Goal: Task Accomplishment & Management: Complete application form

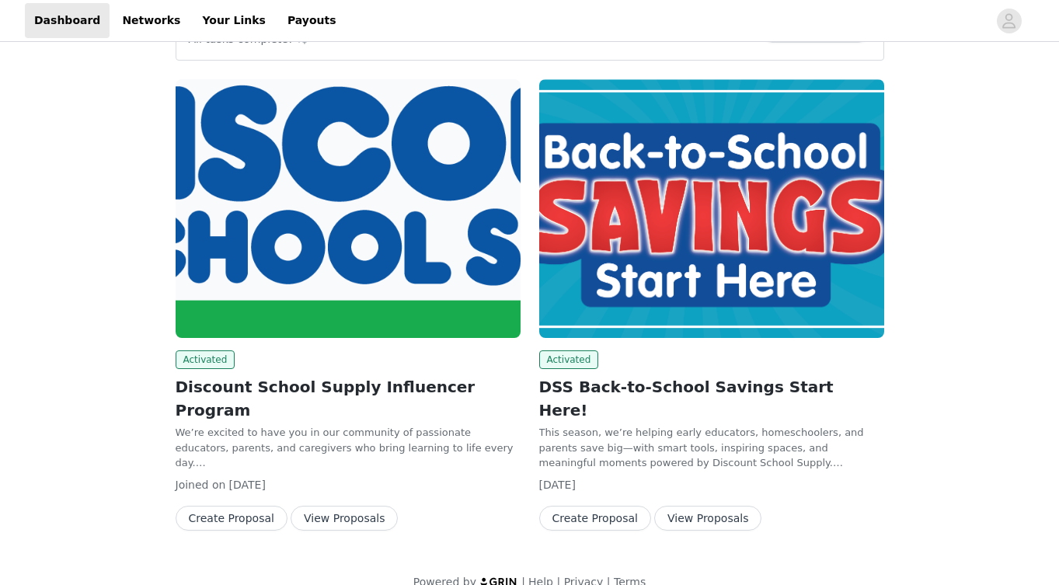
click at [340, 506] on button "View Proposals" at bounding box center [344, 518] width 107 height 25
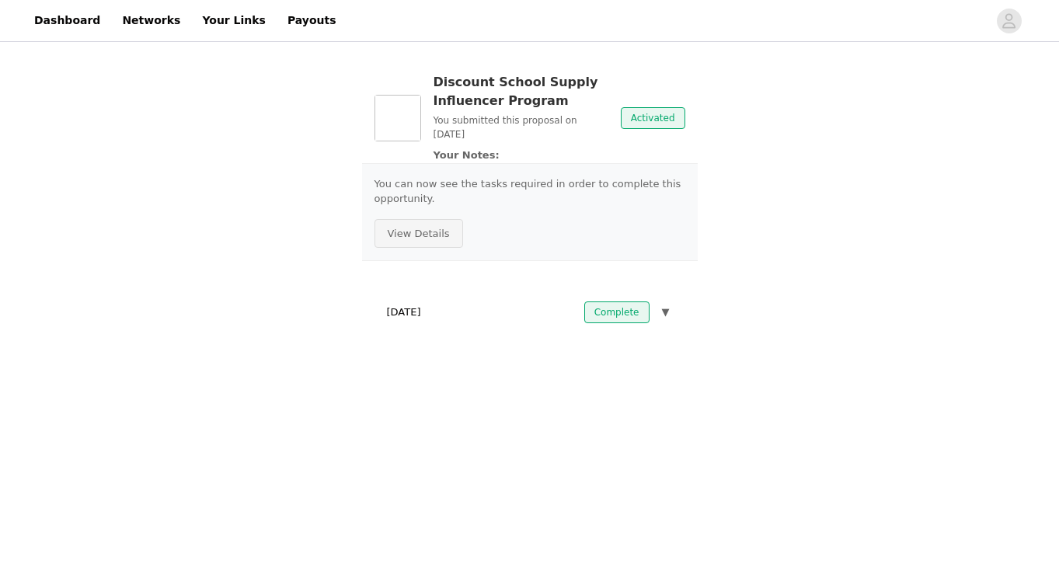
click at [410, 234] on button "View Details" at bounding box center [419, 234] width 89 height 30
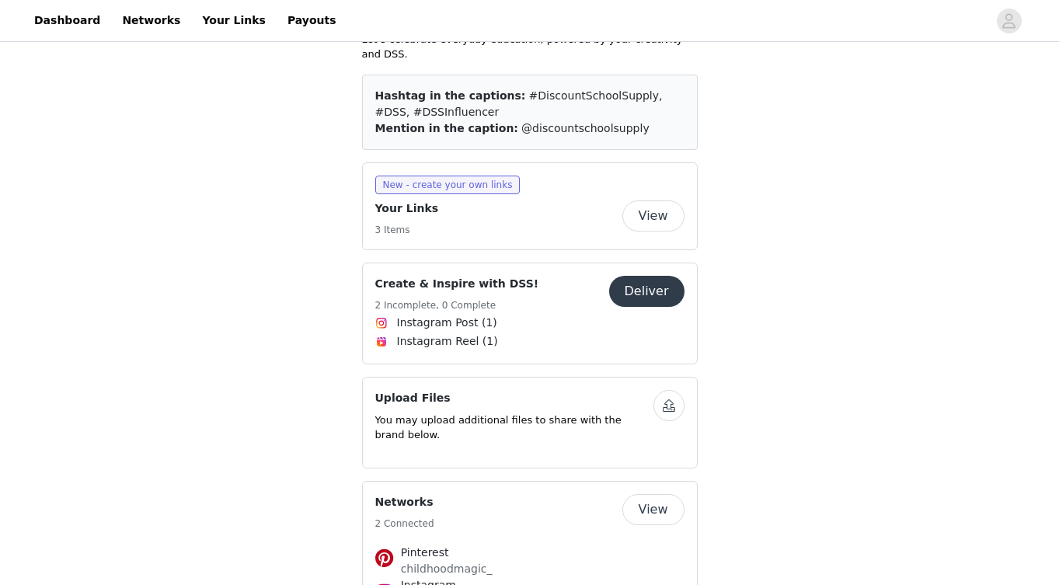
scroll to position [435, 0]
click at [627, 274] on button "Deliver" at bounding box center [646, 289] width 75 height 31
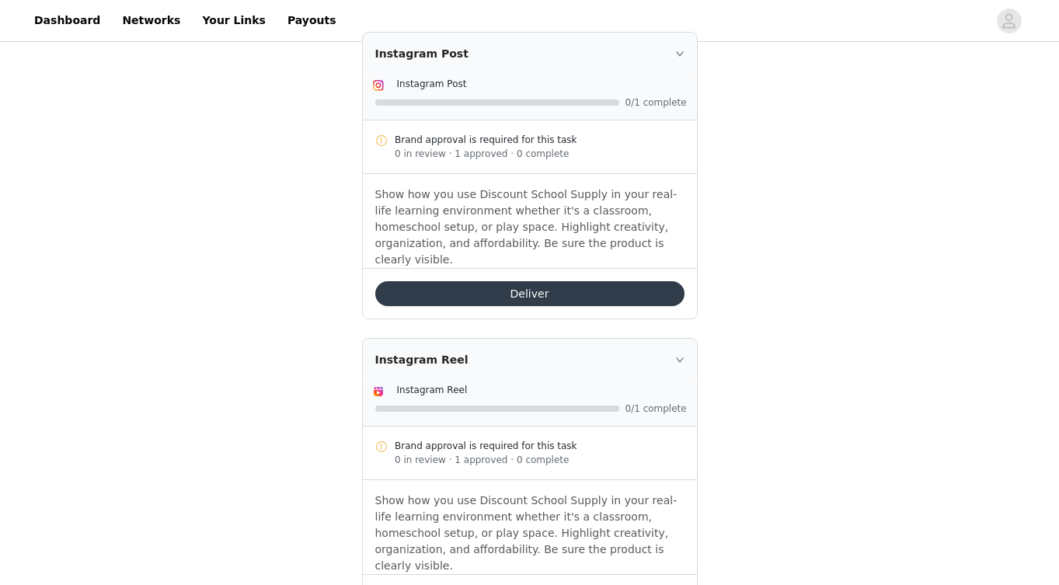
scroll to position [379, 0]
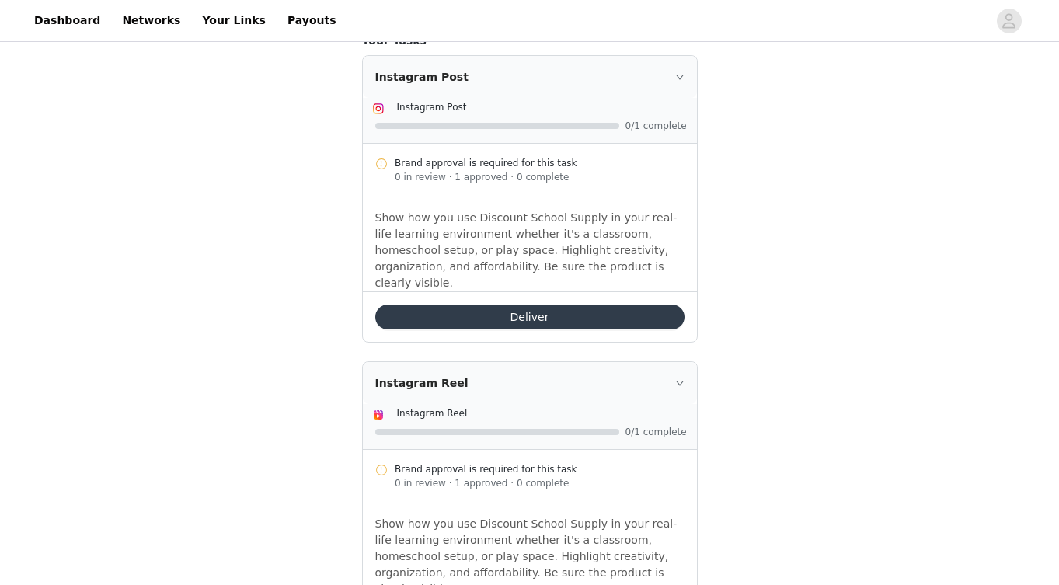
click at [551, 305] on button "Deliver" at bounding box center [529, 317] width 309 height 25
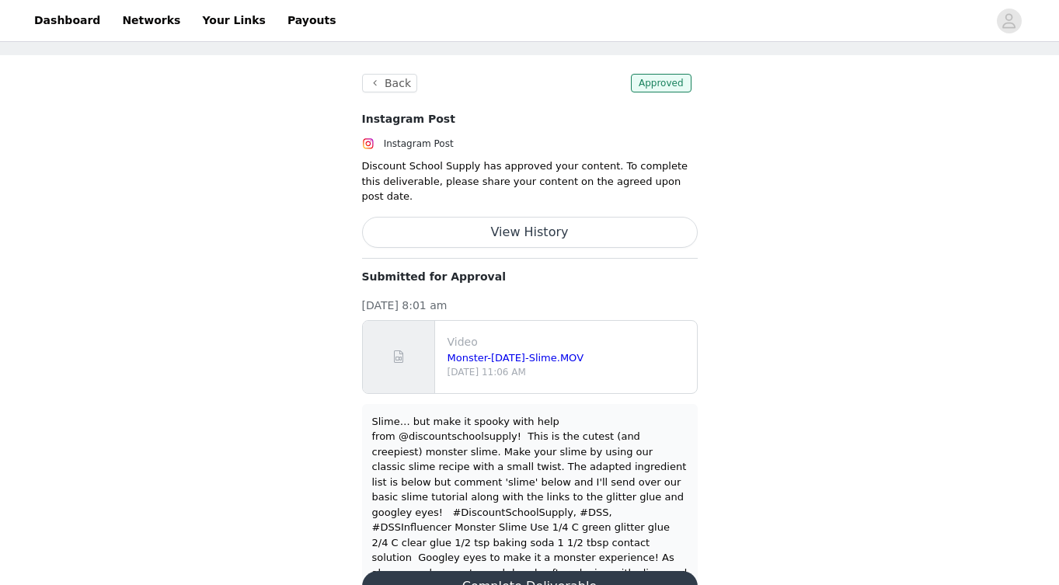
scroll to position [82, 0]
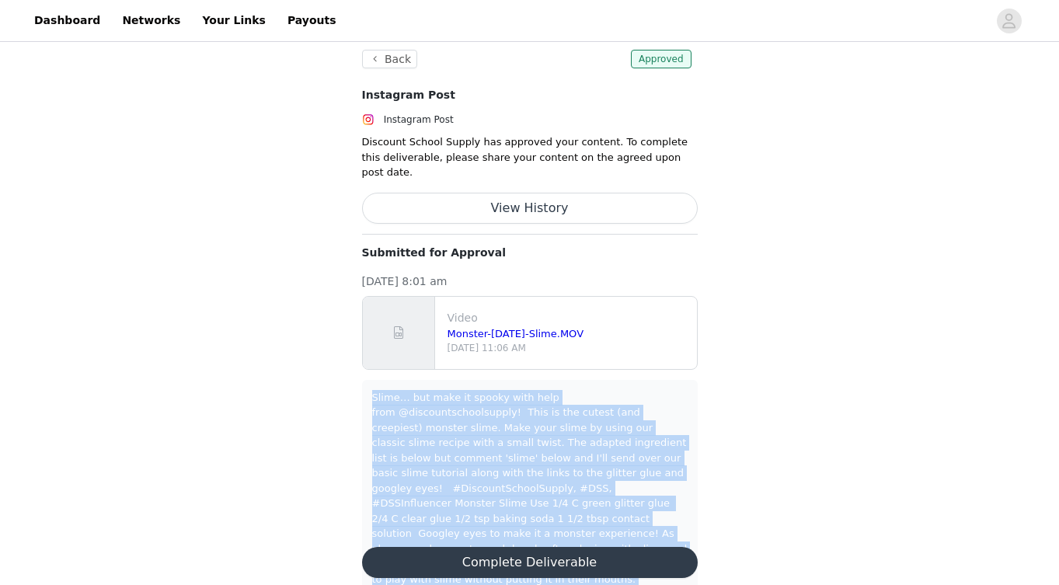
drag, startPoint x: 373, startPoint y: 382, endPoint x: 647, endPoint y: 544, distance: 318.2
click at [647, 544] on section "Back Approved Instagram Post Instagram Post Discount School Supply has approved…" at bounding box center [530, 323] width 373 height 585
copy body "Slime… but make it spooky with help from @discountschoolsupply! This is the cut…"
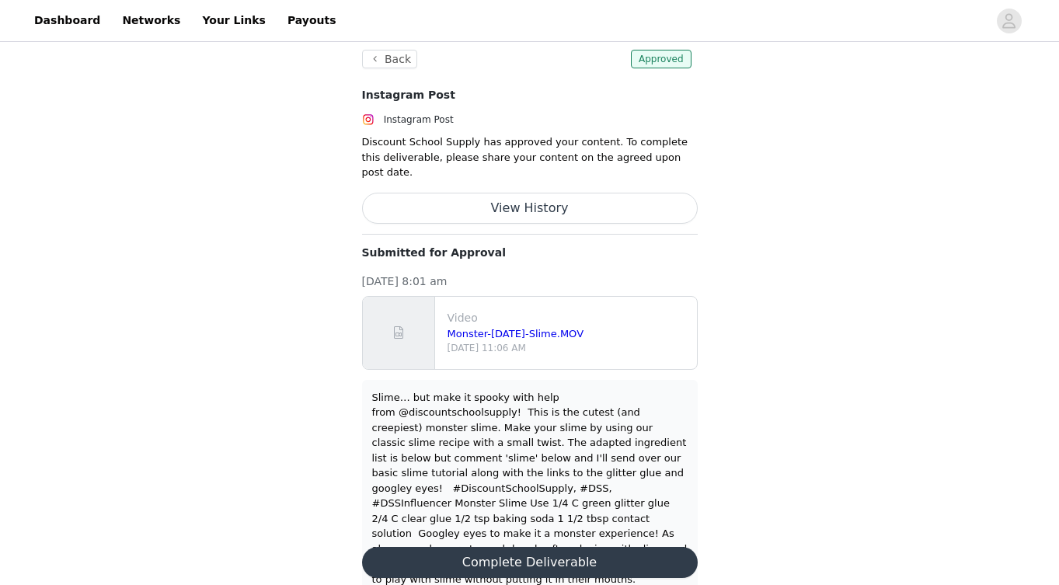
click at [766, 527] on div "Deliverable 1 Back Approved Instagram Post Instagram Post Discount School Suppl…" at bounding box center [529, 289] width 1059 height 653
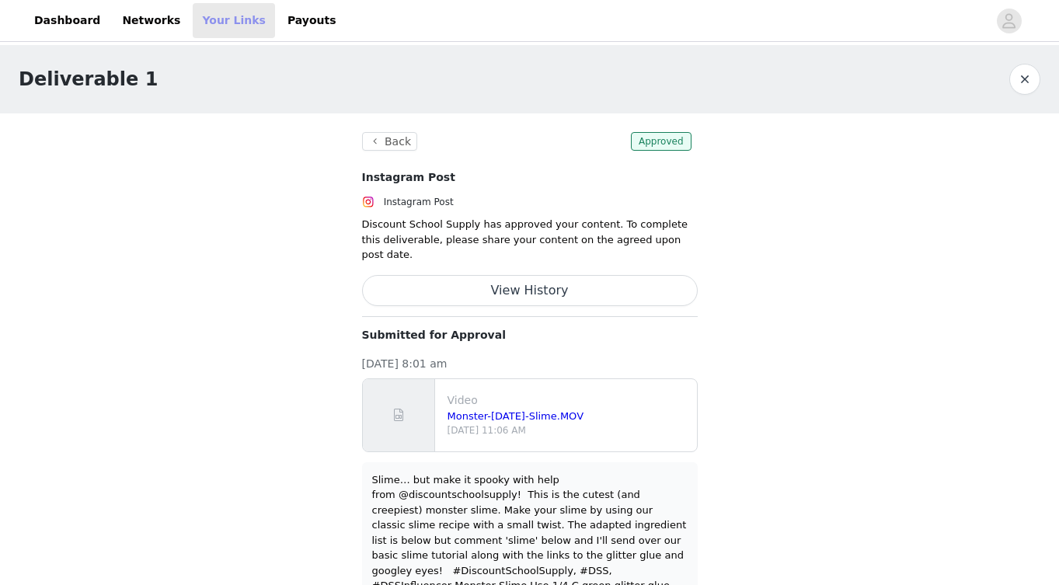
click at [218, 19] on link "Your Links" at bounding box center [234, 20] width 82 height 35
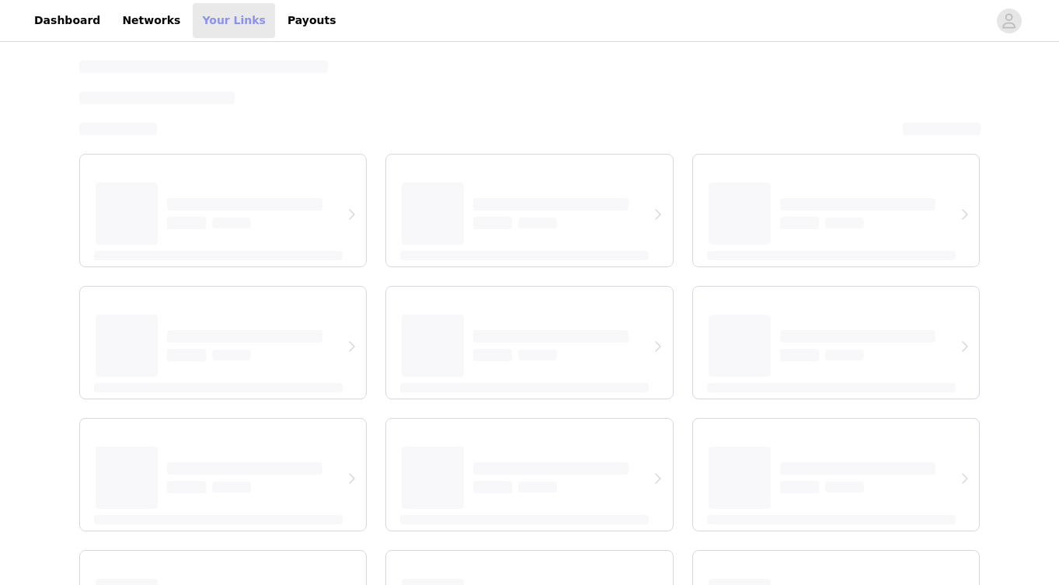
select select "12"
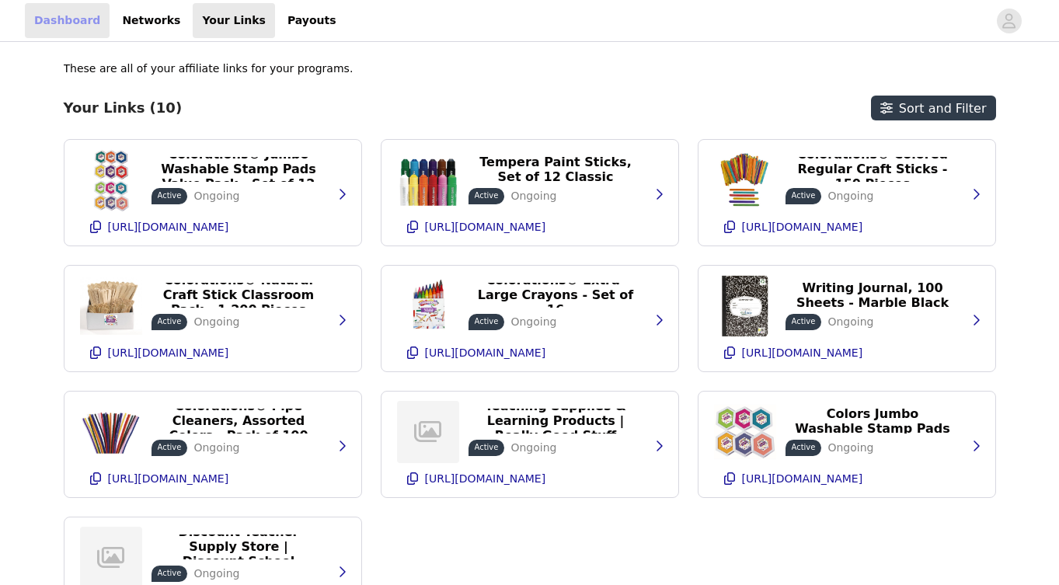
click at [75, 27] on link "Dashboard" at bounding box center [67, 20] width 85 height 35
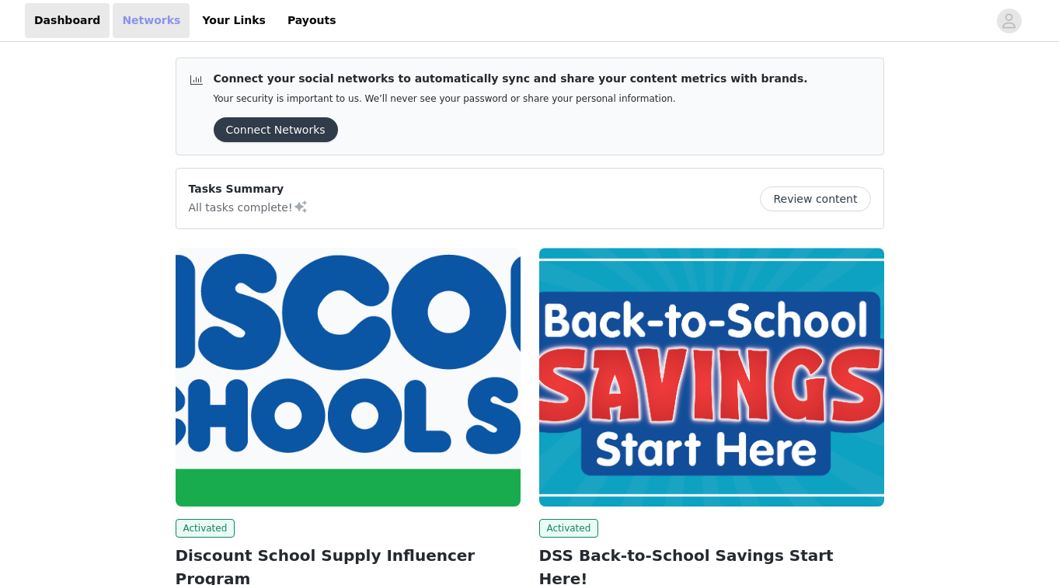
click at [138, 27] on link "Networks" at bounding box center [151, 20] width 77 height 35
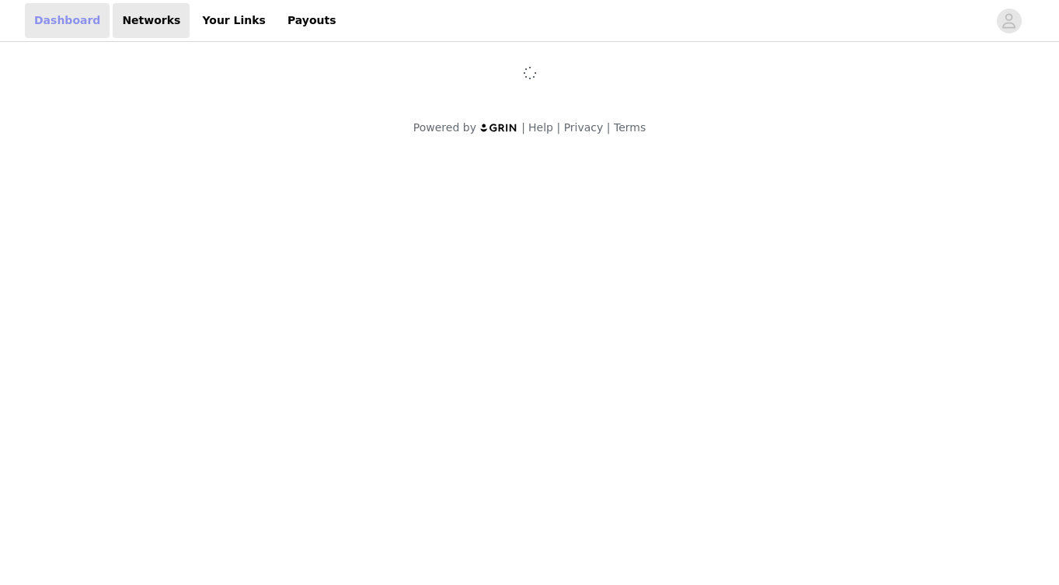
click at [84, 23] on link "Dashboard" at bounding box center [67, 20] width 85 height 35
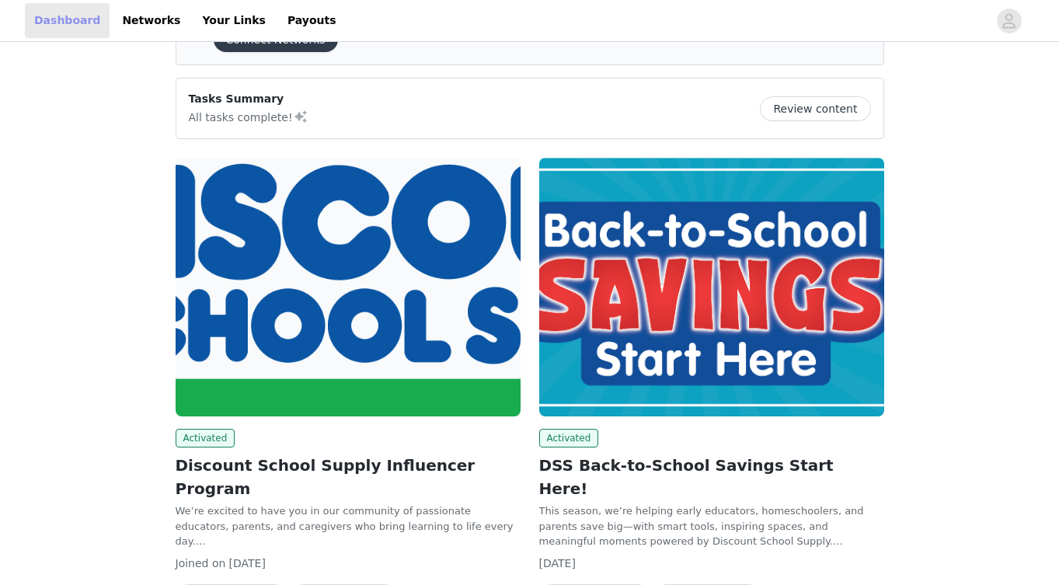
scroll to position [105, 0]
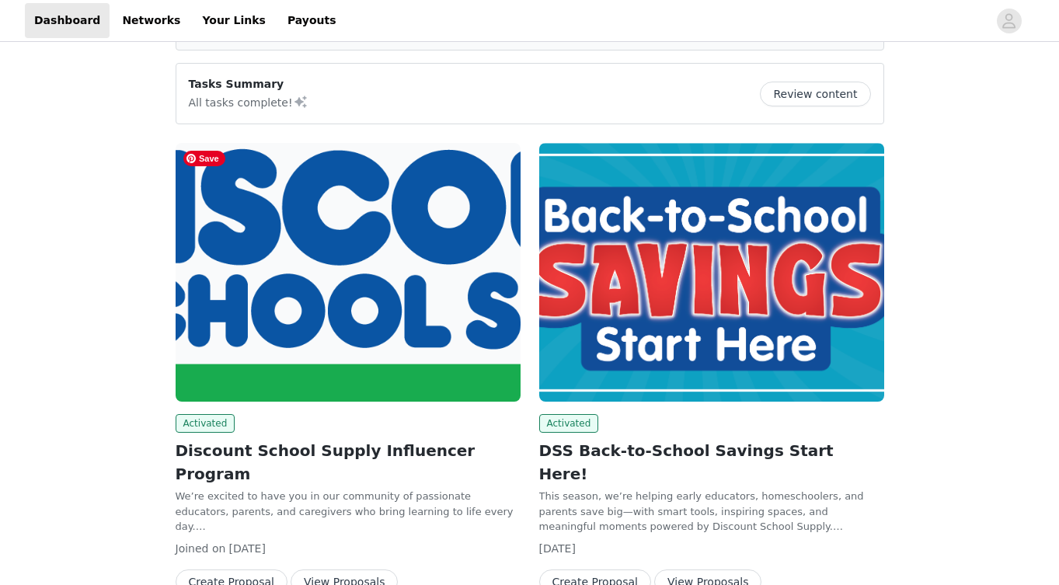
click at [375, 295] on img at bounding box center [348, 272] width 345 height 259
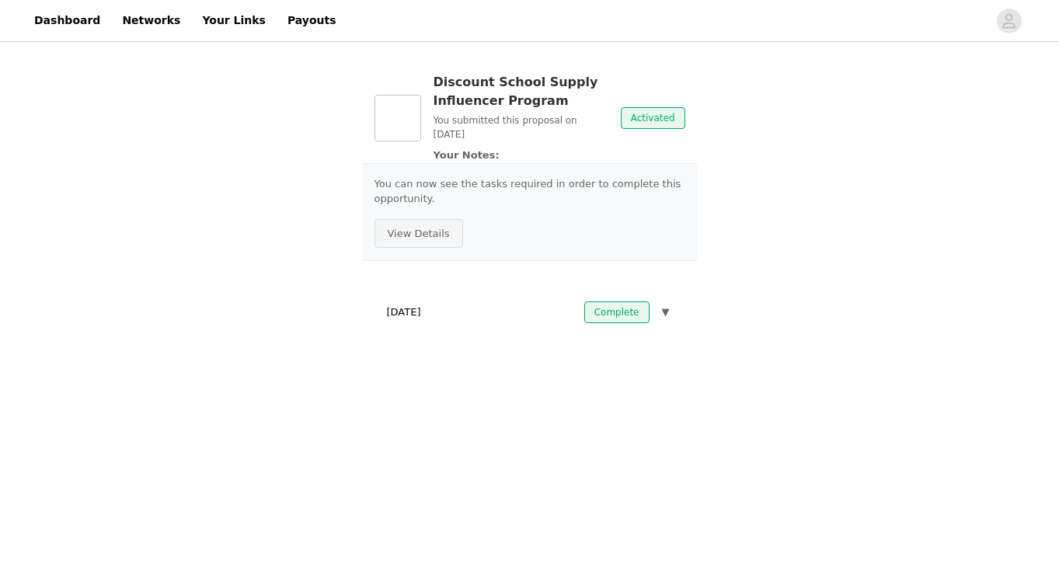
click at [422, 226] on button "View Details" at bounding box center [419, 234] width 89 height 30
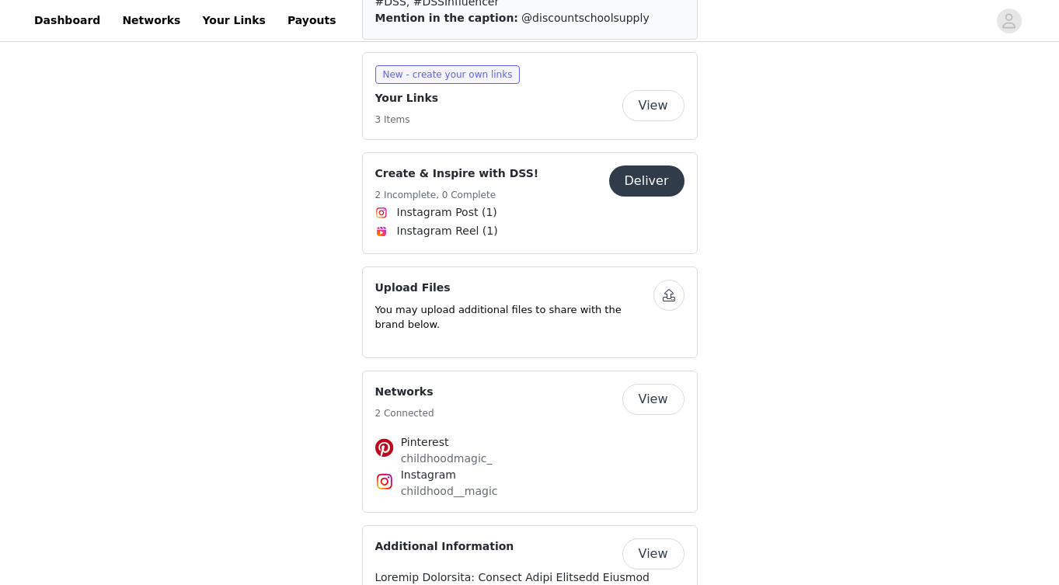
scroll to position [418, 0]
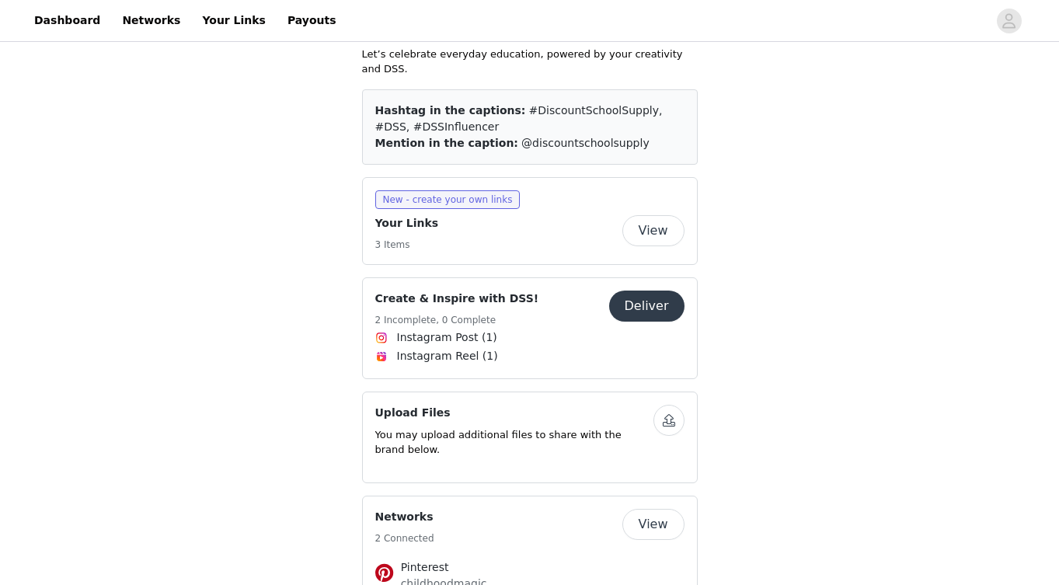
click at [651, 215] on button "View" at bounding box center [654, 230] width 62 height 31
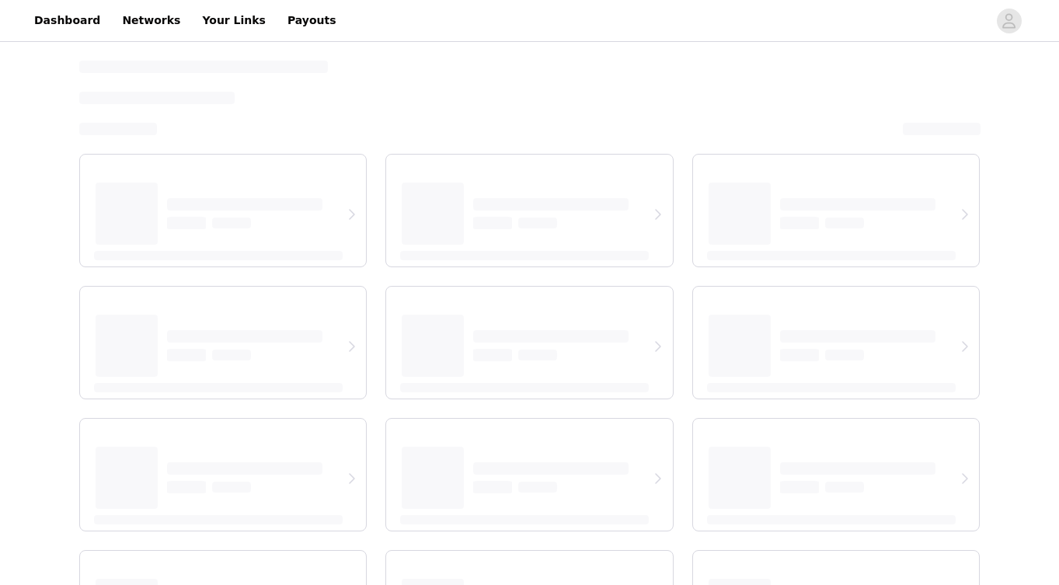
select select "12"
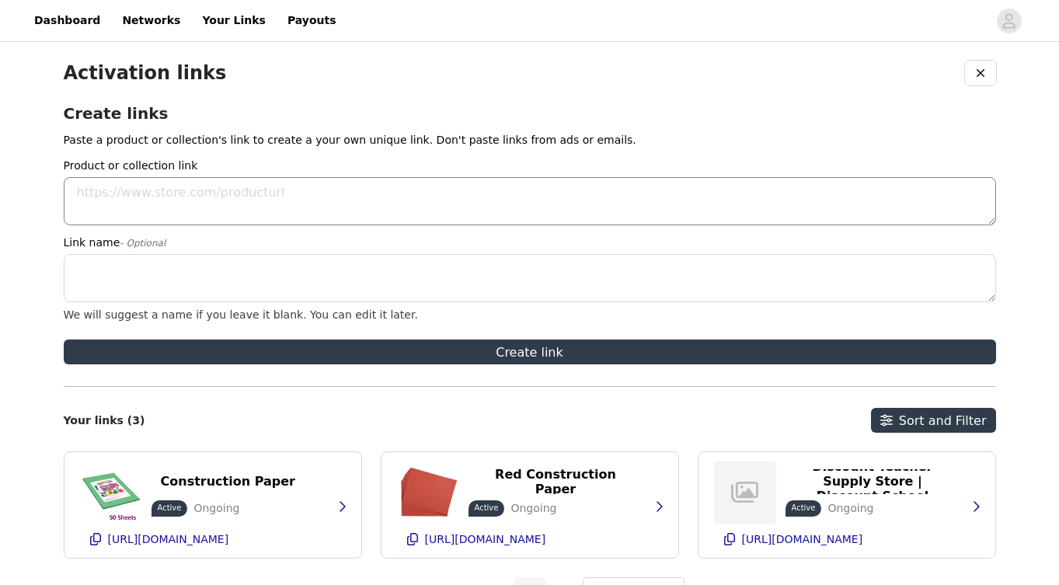
click at [167, 194] on textarea "Product or collection link" at bounding box center [530, 201] width 933 height 48
paste textarea "https://www.discountschoolsupply.com/arts-crafts/glue/glue-adhesives/coloration…"
type textarea "https://www.discountschoolsupply.com/arts-crafts/glue/glue-adhesives/coloration…"
click at [278, 276] on textarea "Link name - Optional" at bounding box center [530, 278] width 933 height 48
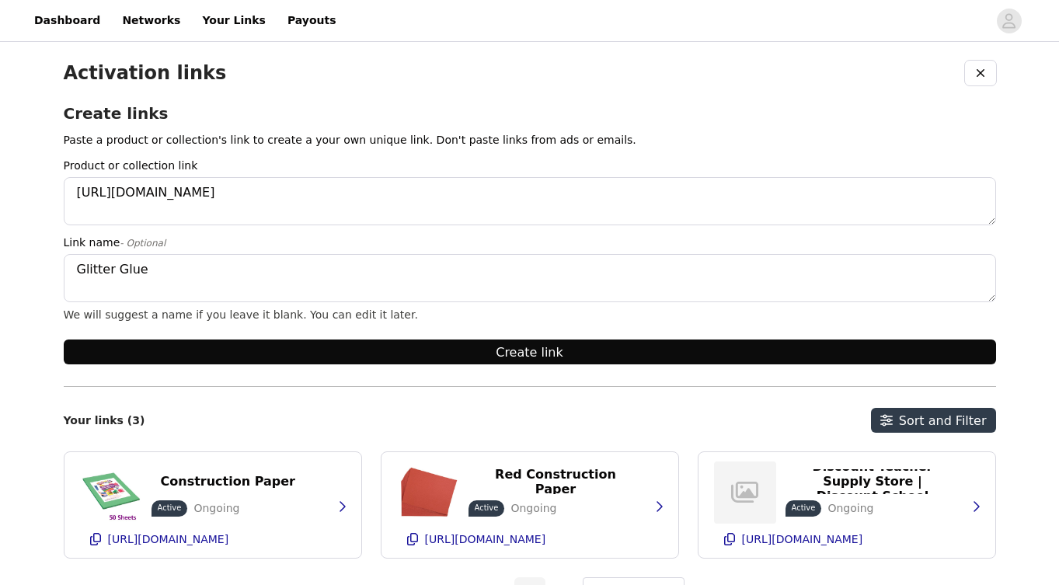
type textarea "Glitter Glue"
click at [302, 349] on button "Create link" at bounding box center [530, 352] width 933 height 25
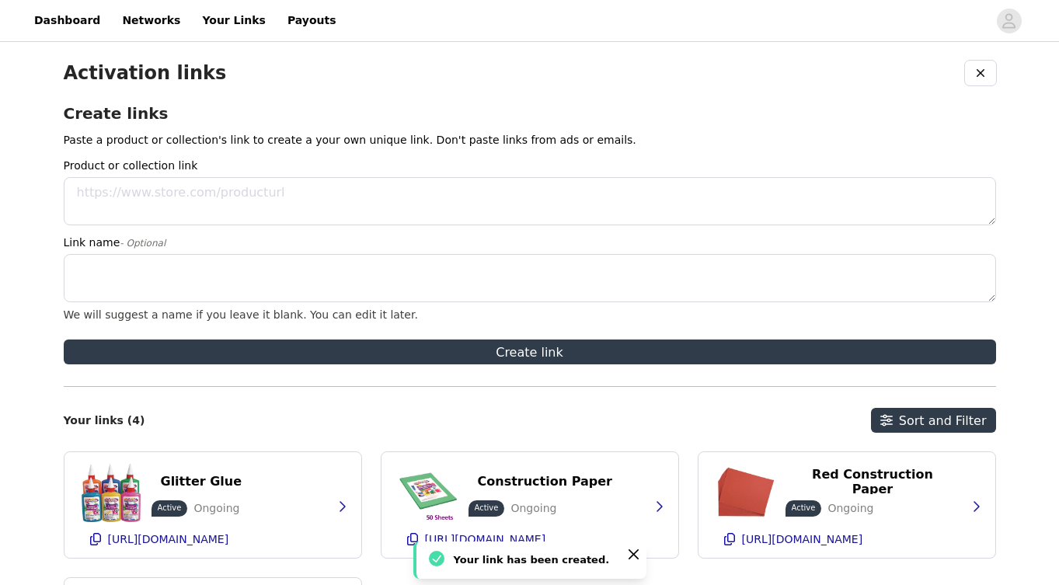
scroll to position [152, 0]
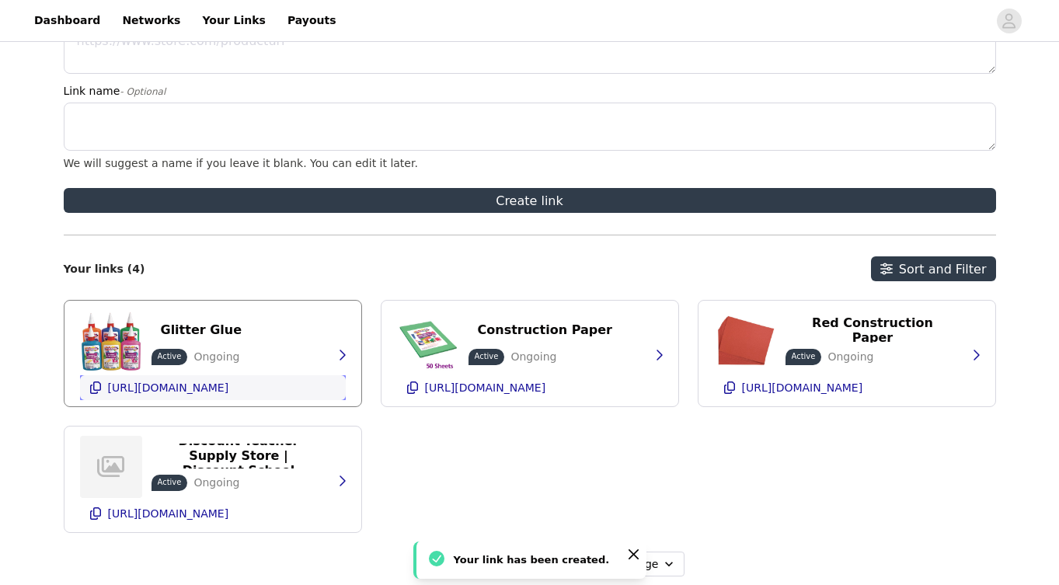
click at [105, 382] on button "https://glnk.io/ry41q/claireshaffer75q" at bounding box center [213, 387] width 266 height 25
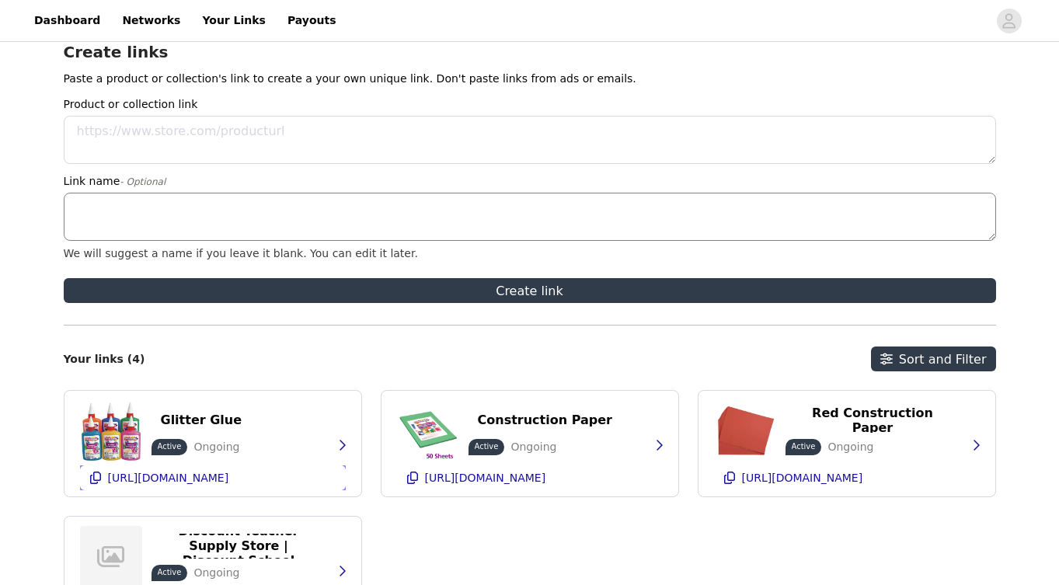
scroll to position [41, 0]
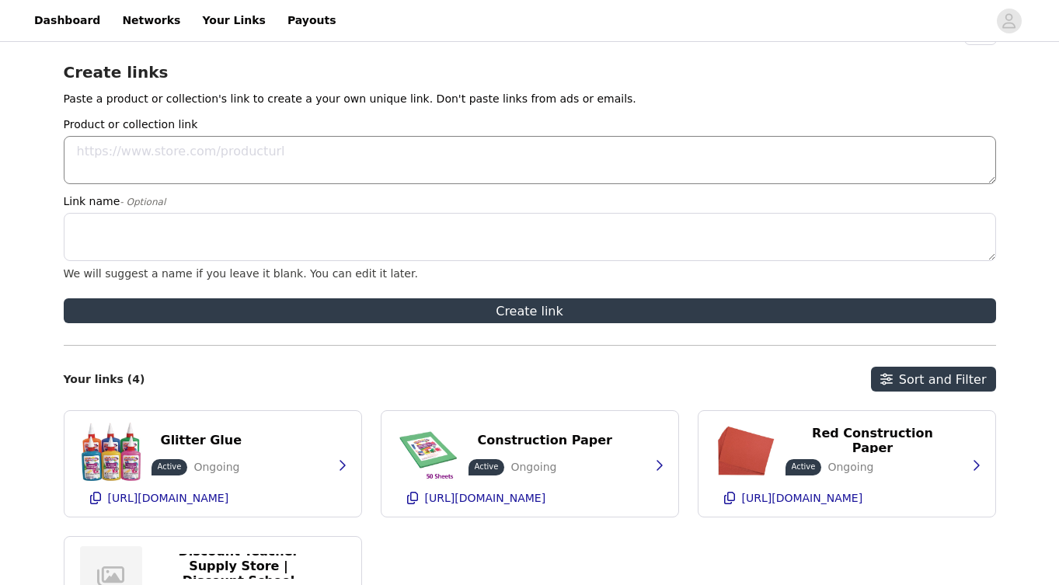
click at [252, 155] on textarea "Product or collection link" at bounding box center [530, 160] width 933 height 48
paste textarea "https://www.discountschoolsupply.com/arts-crafts/arts-crafts-supplies/wiggly-ey…"
type textarea "https://www.discountschoolsupply.com/arts-crafts/arts-crafts-supplies/wiggly-ey…"
click at [253, 234] on textarea "Link name - Optional" at bounding box center [530, 237] width 933 height 48
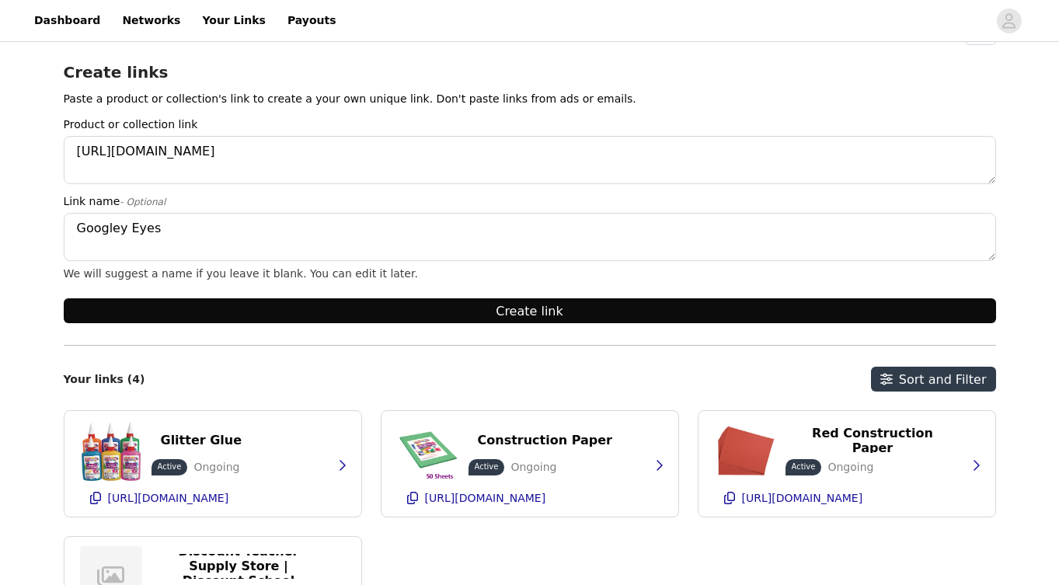
type textarea "Googley Eyes"
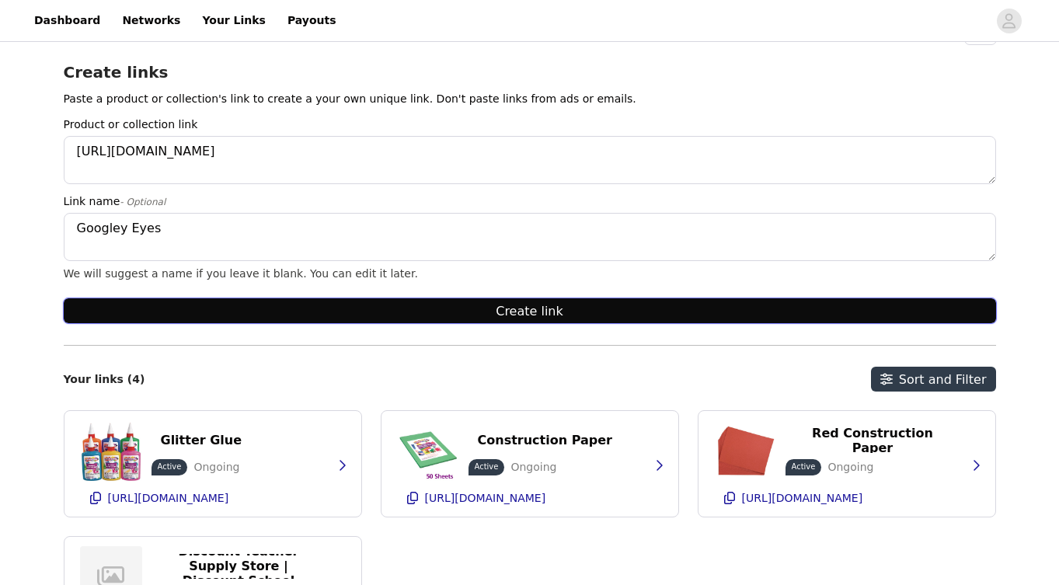
click at [303, 316] on button "Create link" at bounding box center [530, 310] width 933 height 25
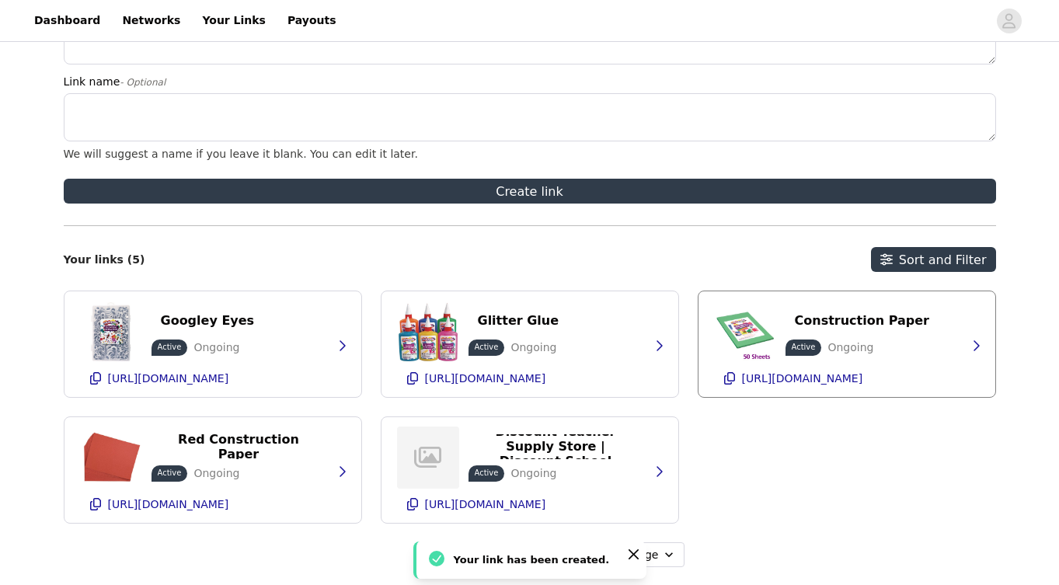
scroll to position [162, 0]
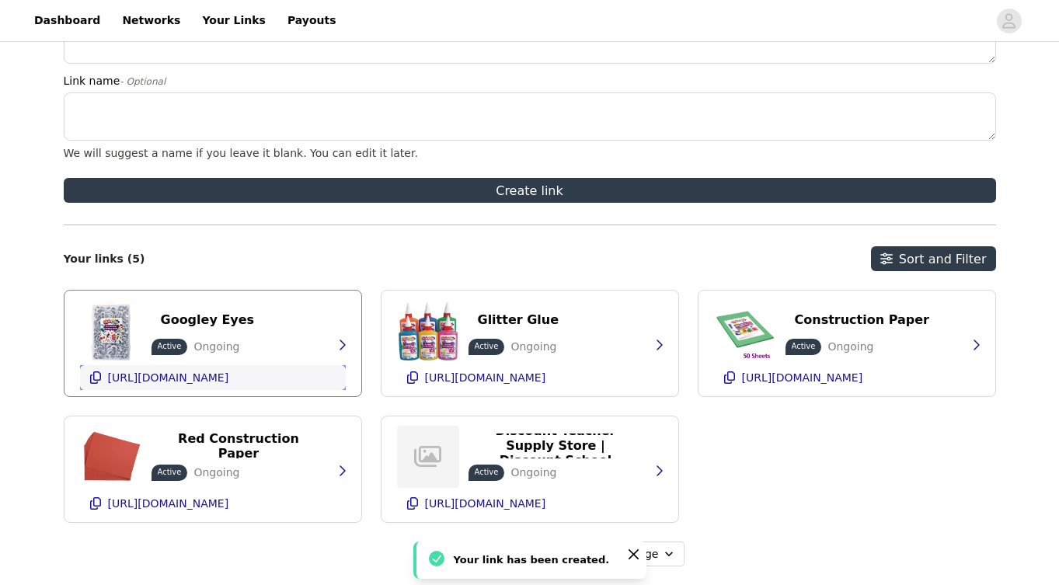
click at [91, 383] on icon "button" at bounding box center [95, 378] width 11 height 12
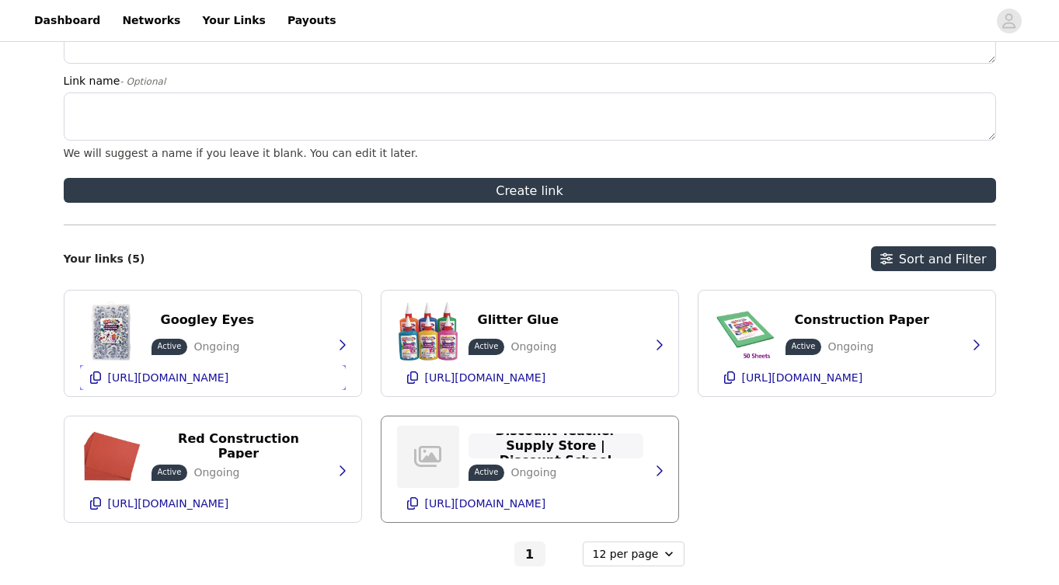
scroll to position [0, 0]
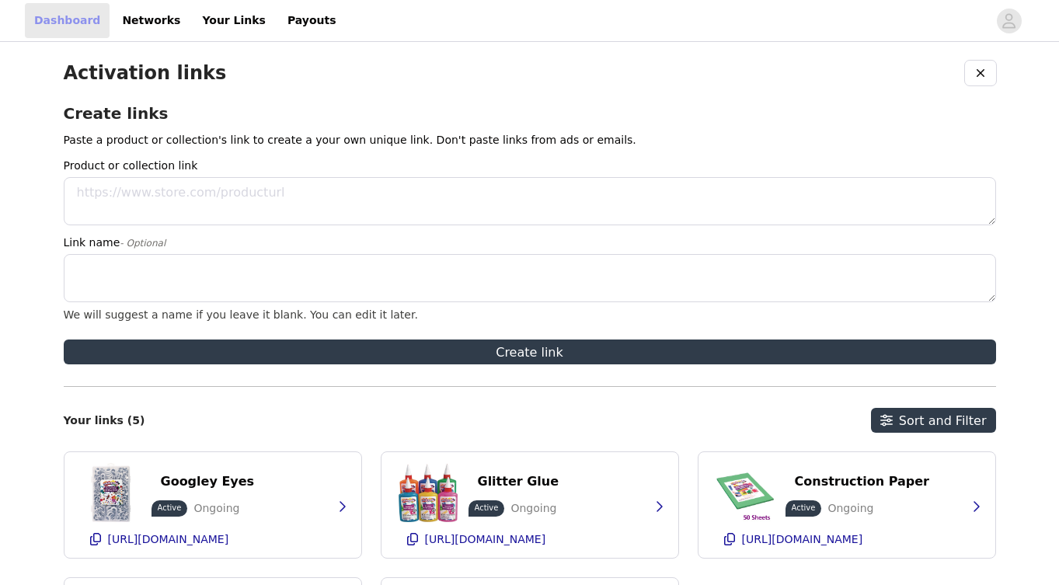
click at [69, 20] on link "Dashboard" at bounding box center [67, 20] width 85 height 35
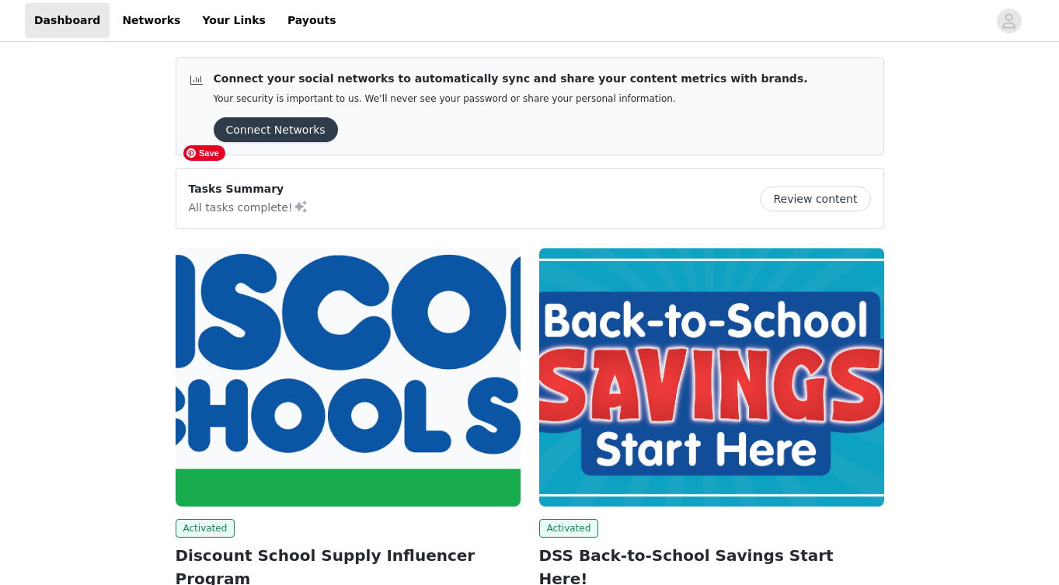
click at [371, 320] on img at bounding box center [348, 377] width 345 height 259
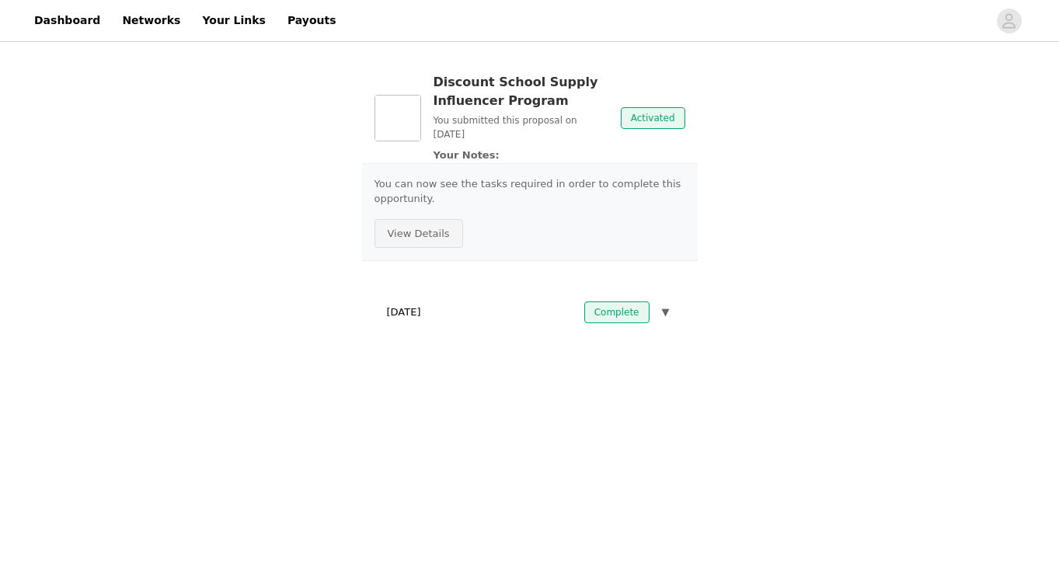
click at [433, 227] on button "View Details" at bounding box center [419, 234] width 89 height 30
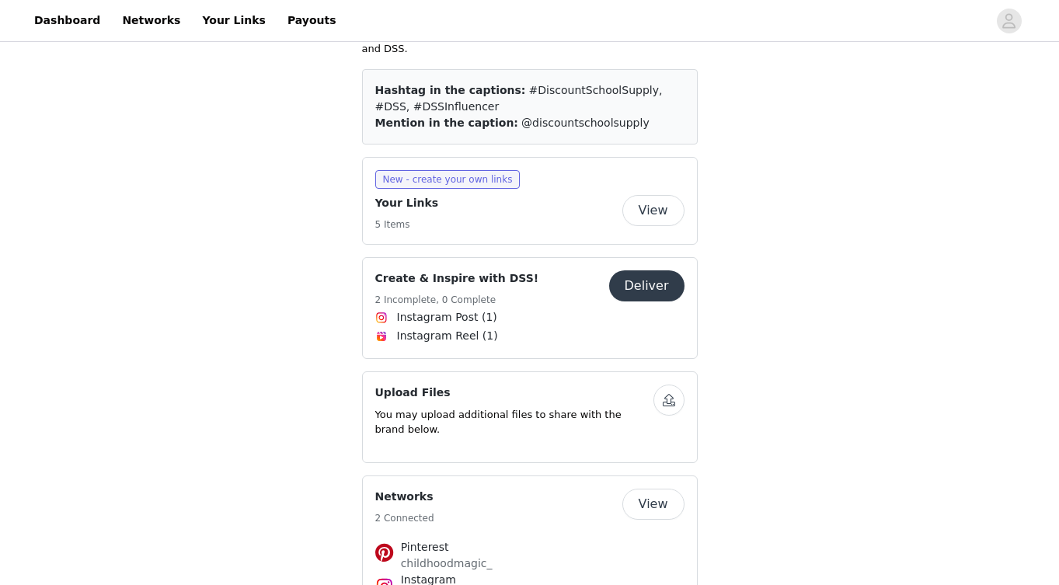
scroll to position [527, 0]
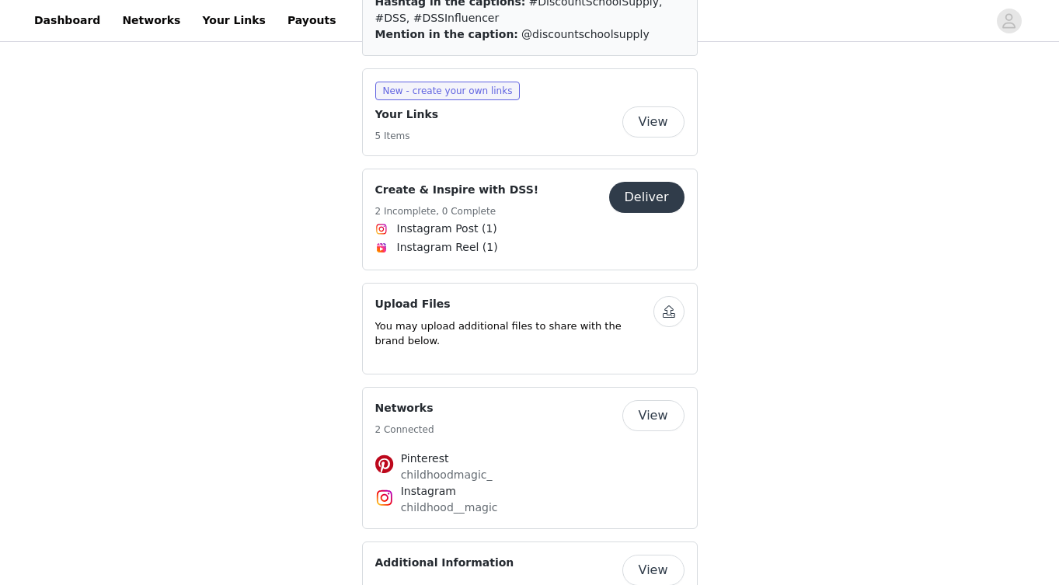
click at [642, 182] on button "Deliver" at bounding box center [646, 197] width 75 height 31
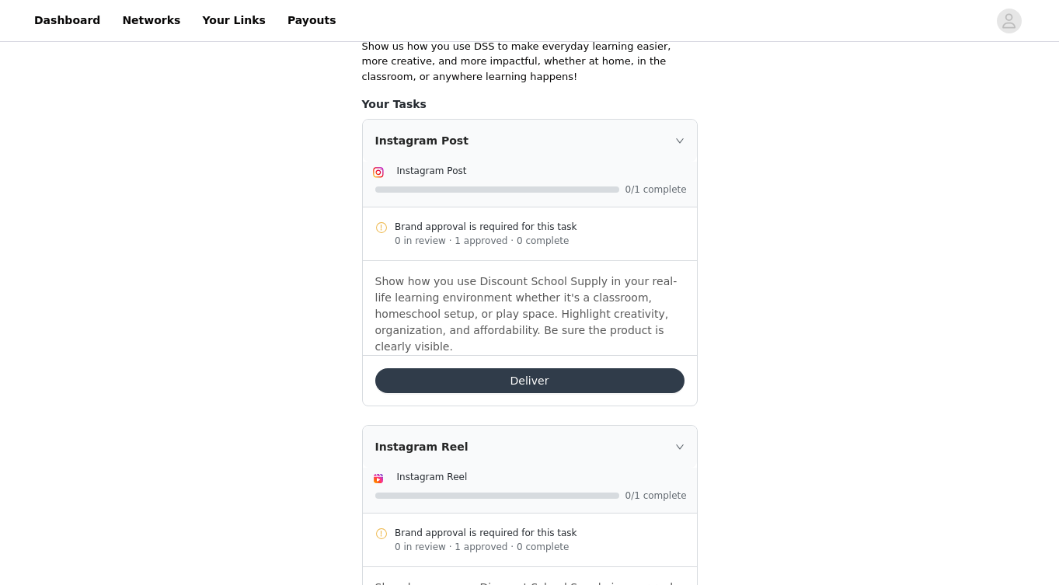
scroll to position [323, 0]
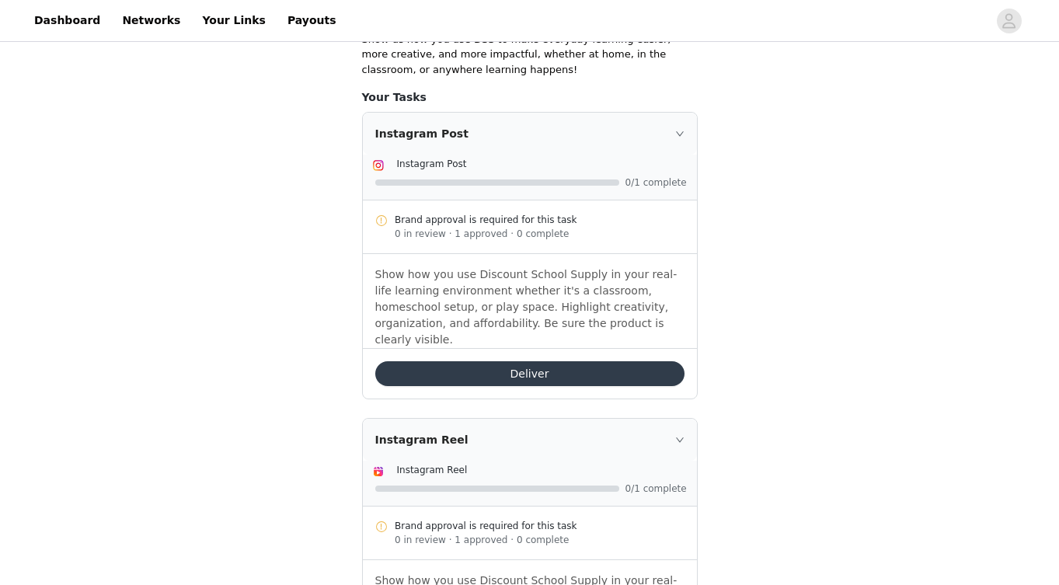
click at [515, 365] on button "Deliver" at bounding box center [529, 373] width 309 height 25
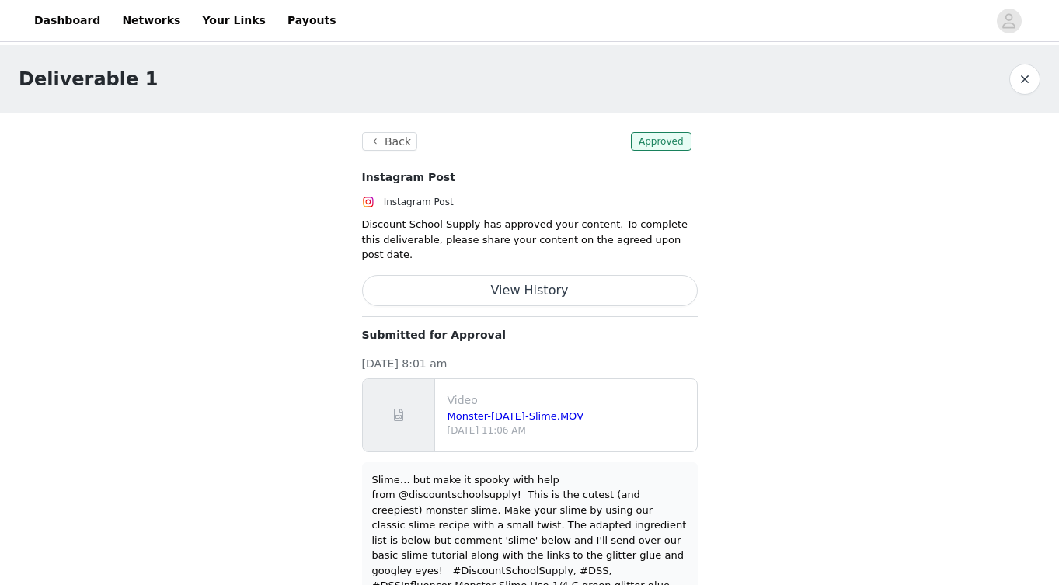
scroll to position [82, 0]
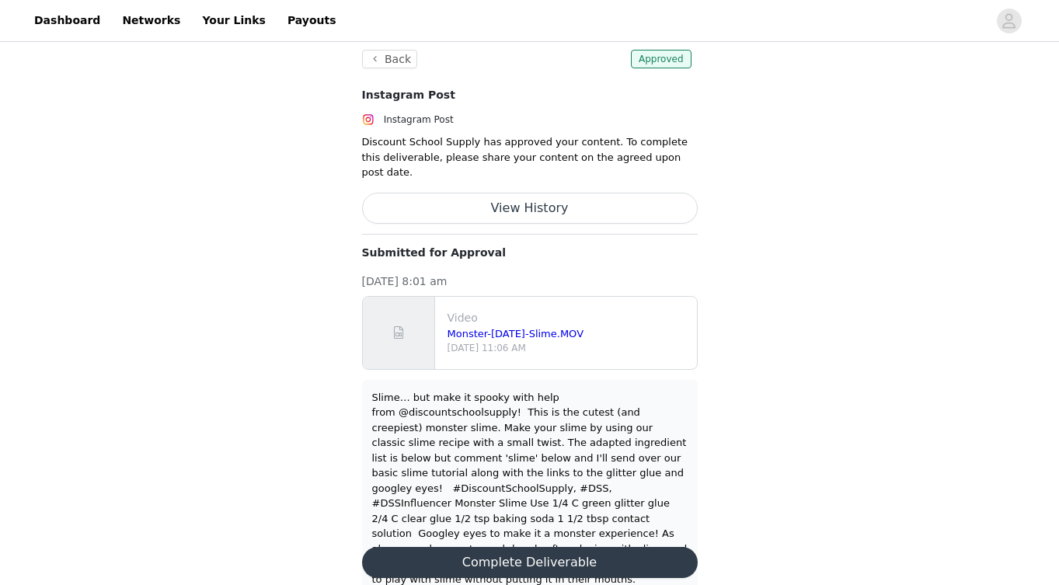
click at [635, 547] on button "Complete Deliverable" at bounding box center [530, 562] width 336 height 31
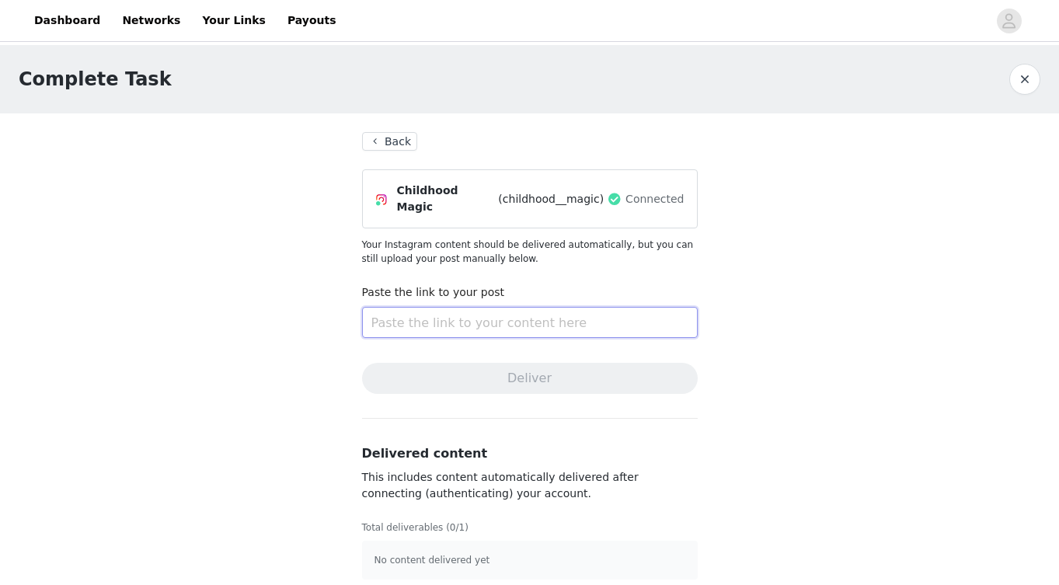
click at [493, 311] on input "text" at bounding box center [530, 322] width 336 height 31
paste input "https://www.instagram.com/p/DPReuBjDSQt/"
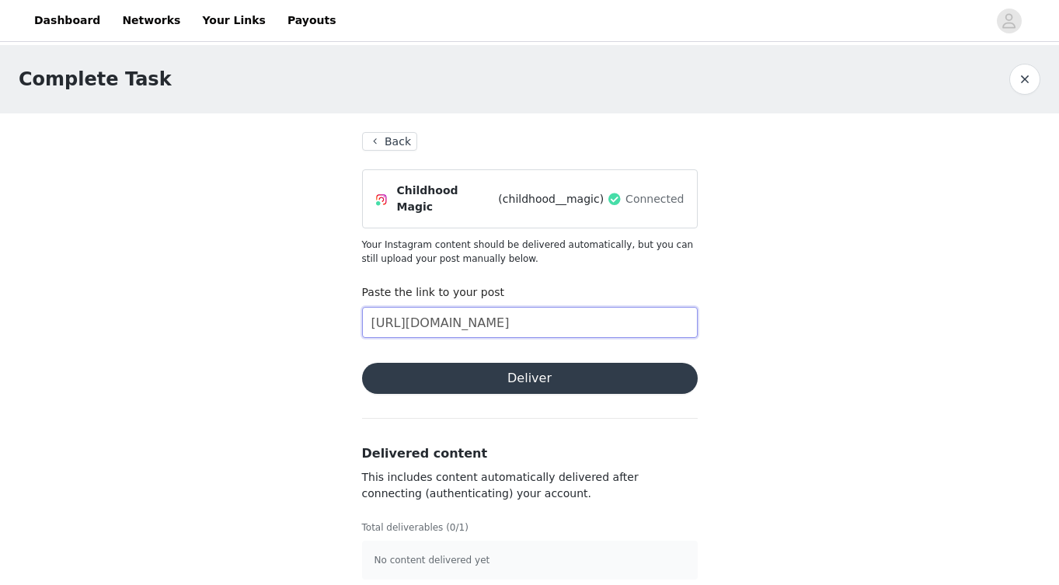
scroll to position [5, 0]
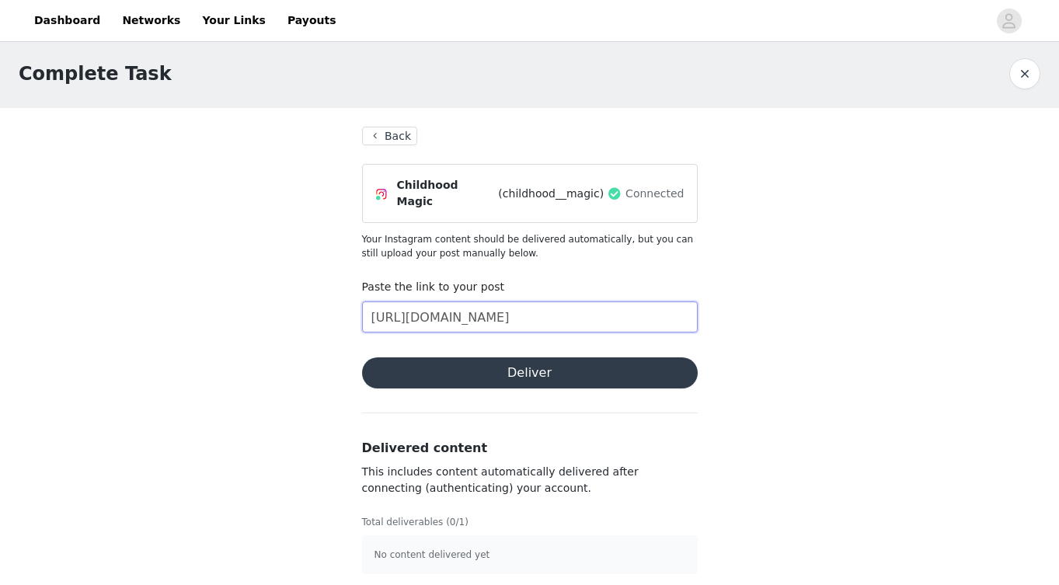
type input "https://www.instagram.com/p/DPReuBjDSQt/"
click at [503, 370] on button "Deliver" at bounding box center [530, 373] width 336 height 31
